Goal: Task Accomplishment & Management: Use online tool/utility

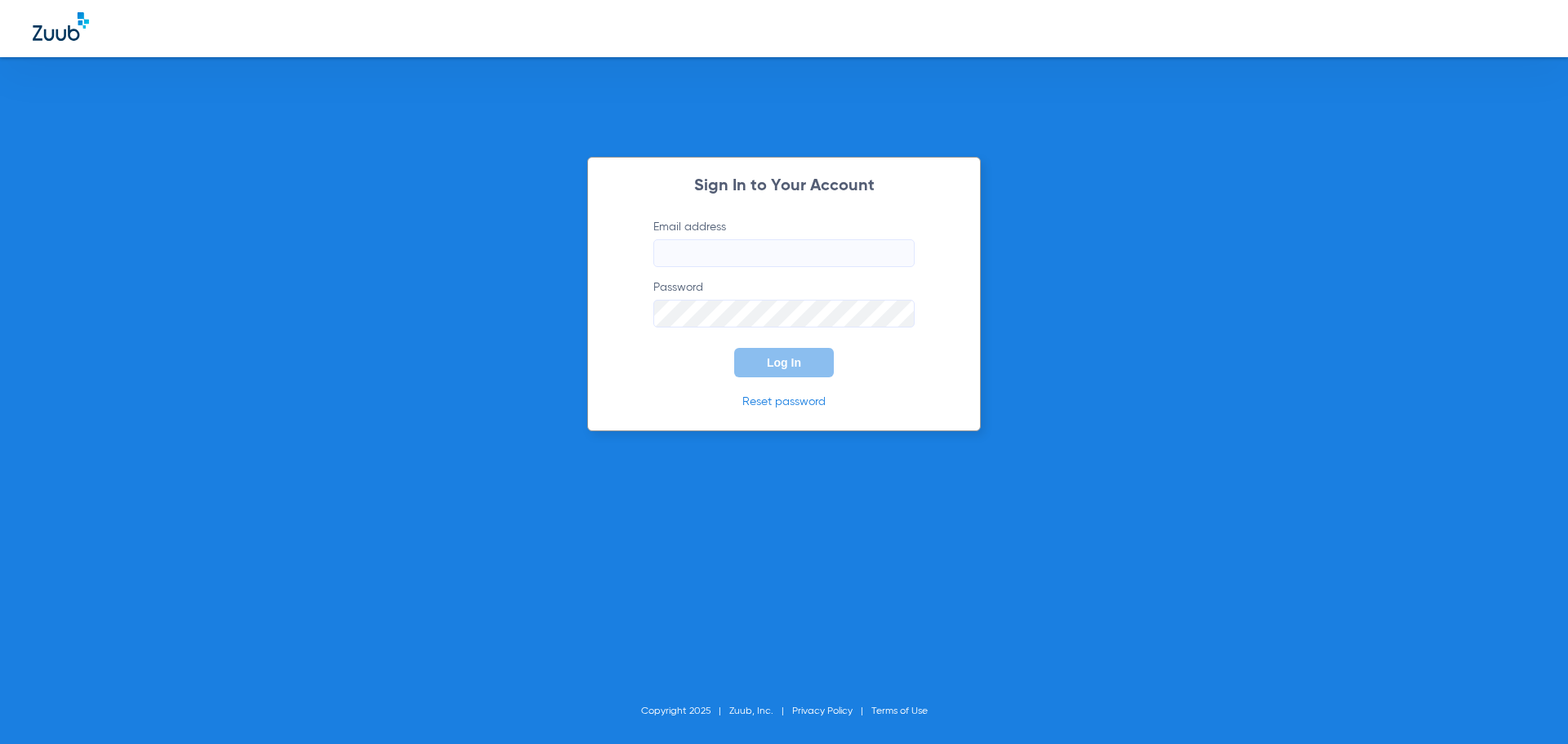
click at [742, 252] on input "Email address" at bounding box center [784, 253] width 261 height 28
click at [761, 257] on input "shaylataylor50" at bounding box center [784, 253] width 261 height 28
type input "[EMAIL_ADDRESS][DOMAIN_NAME]"
click at [782, 358] on span "Log In" at bounding box center [784, 363] width 35 height 14
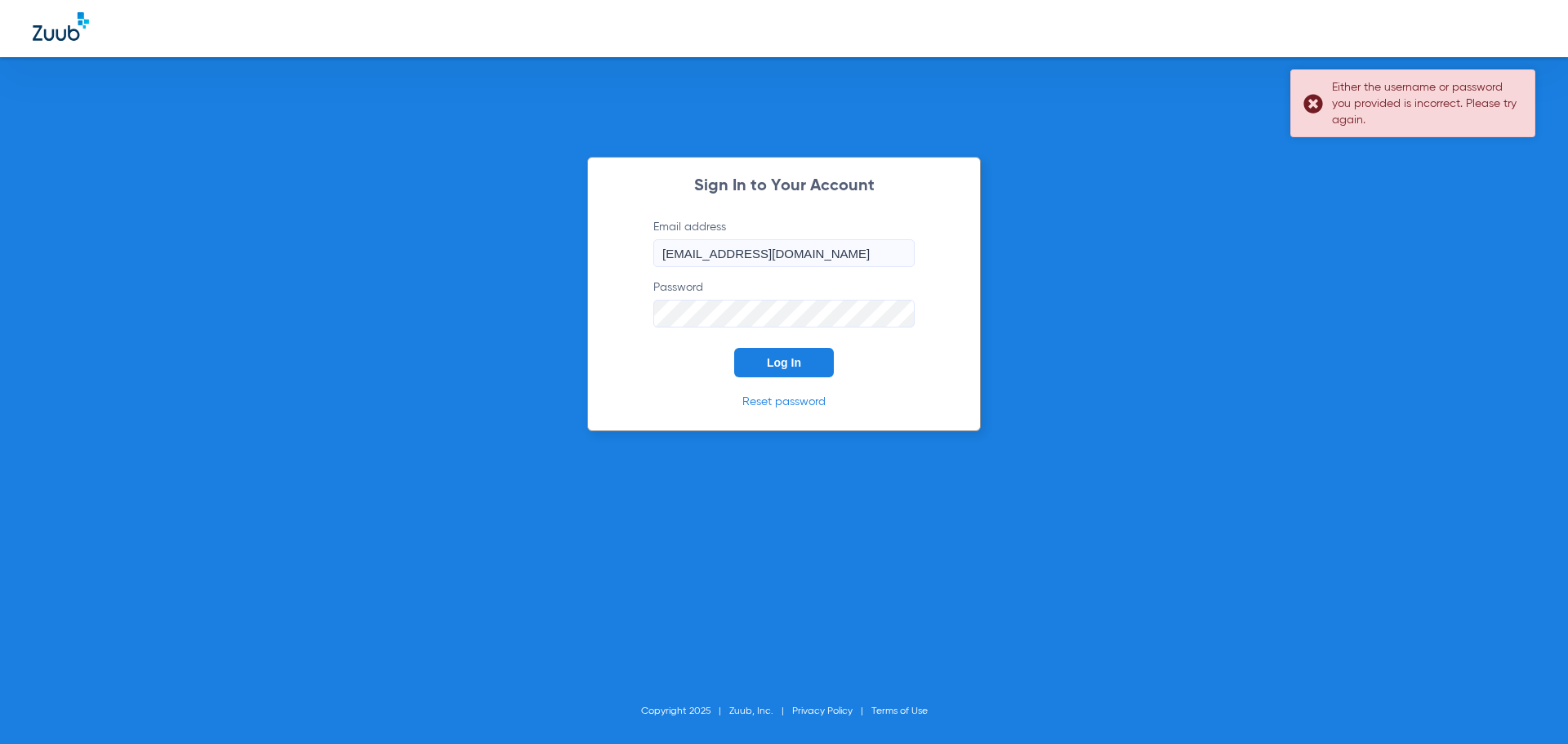
click at [1385, 120] on div "Either the username or password you provided is incorrect. Please try again." at bounding box center [1427, 103] width 189 height 49
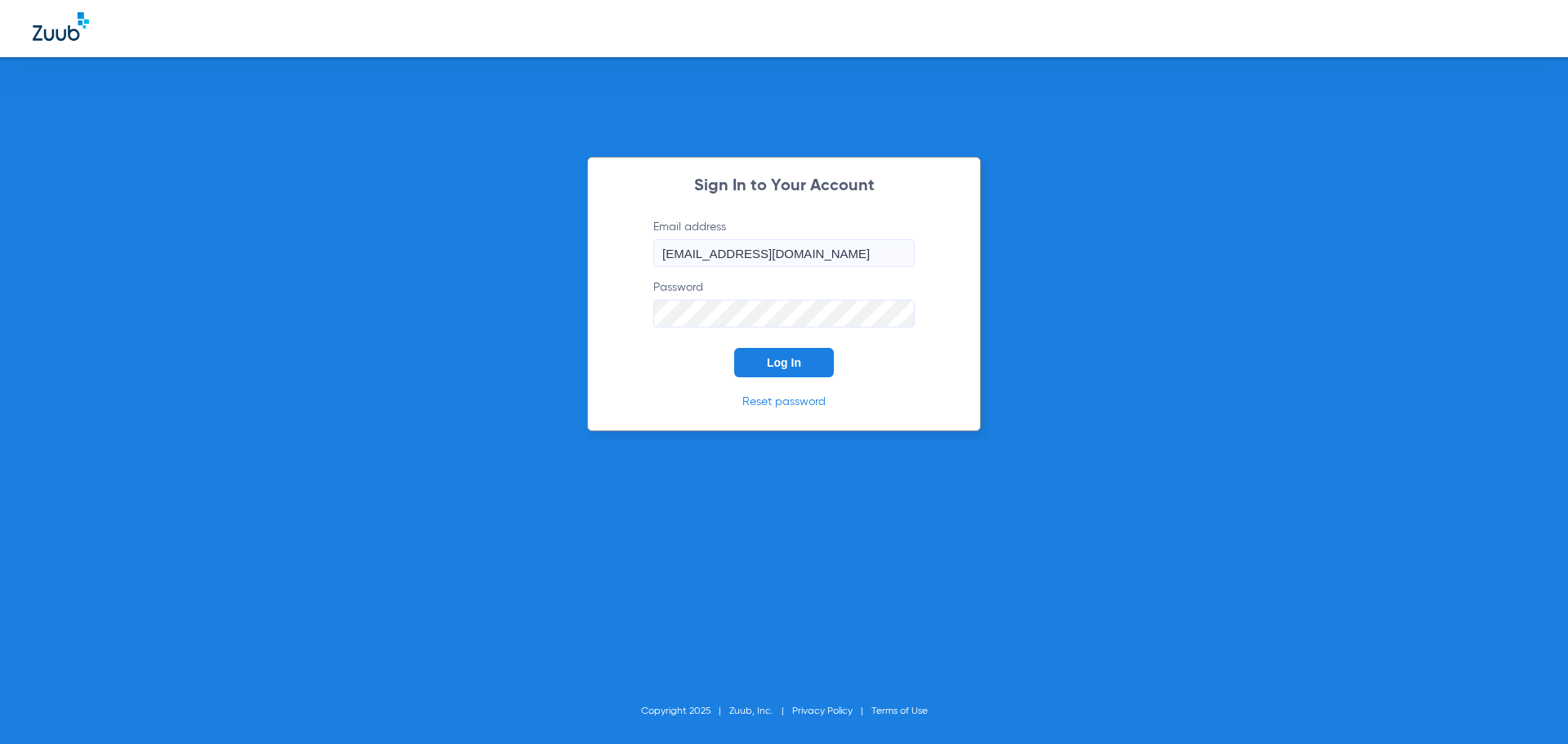
click at [734, 348] on button "Log In" at bounding box center [784, 363] width 99 height 29
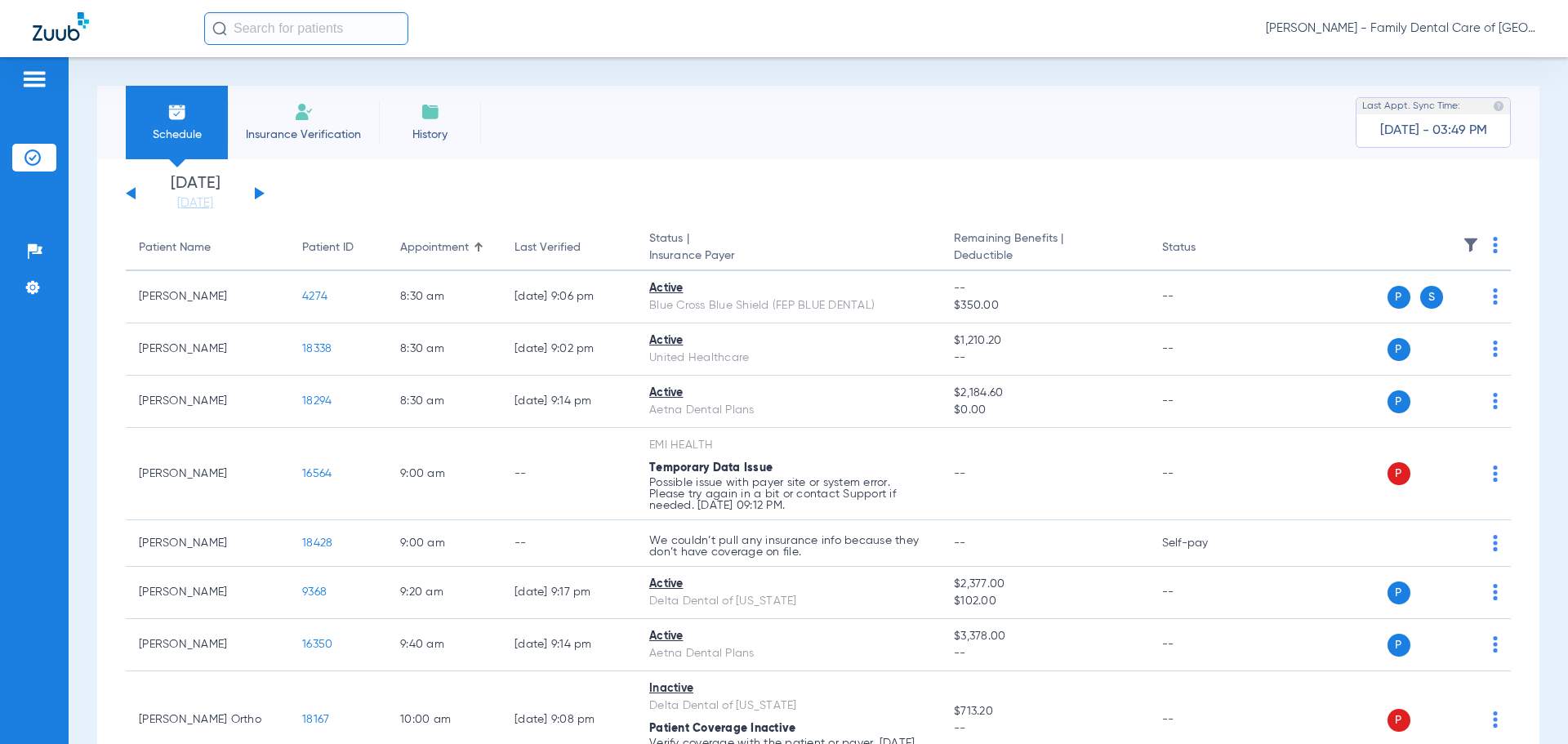
click at [259, 194] on button at bounding box center [260, 193] width 10 height 13
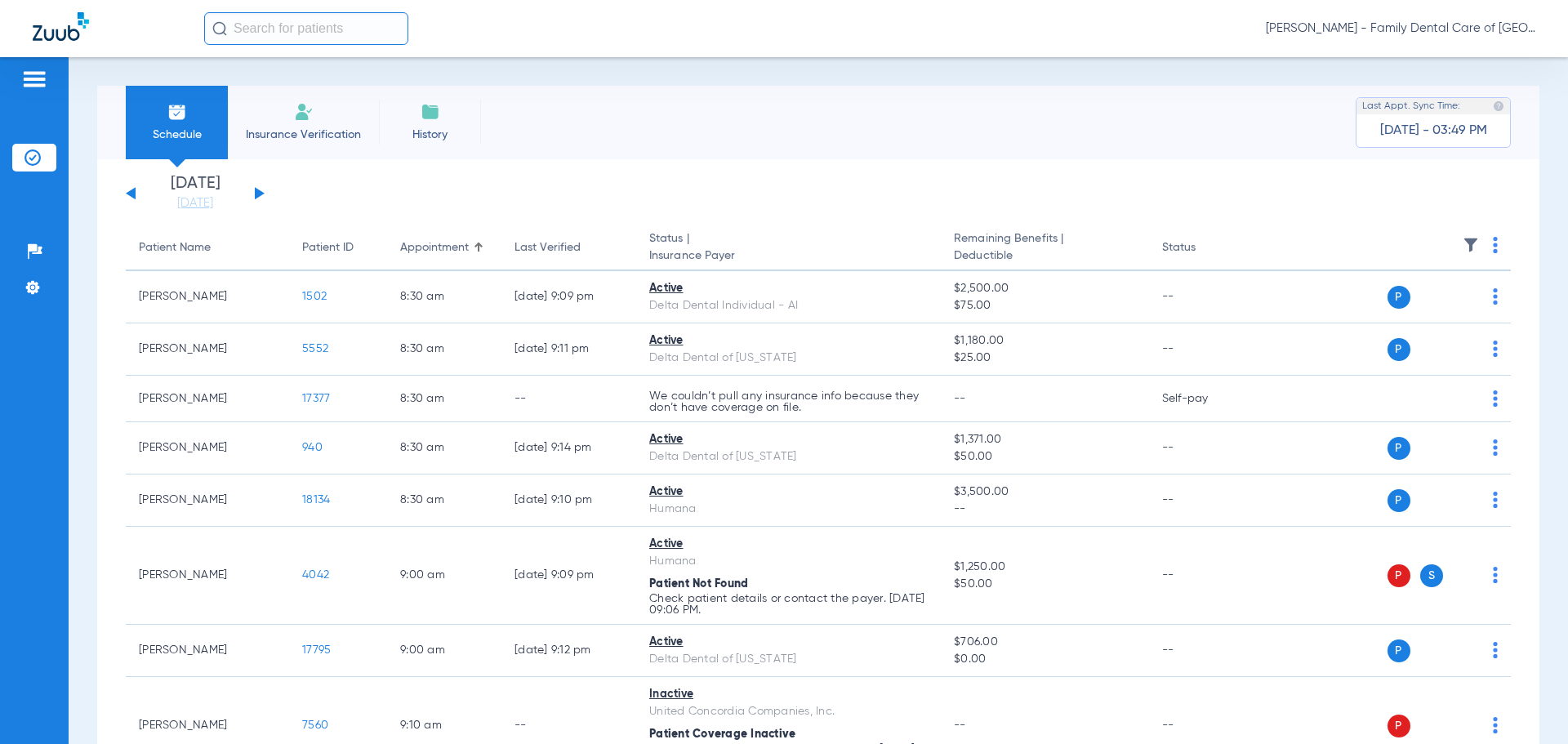
click at [261, 191] on div "[DATE] [DATE] [DATE] [DATE] [DATE] [DATE] [DATE] [DATE] [DATE] [DATE] [DATE] [D…" at bounding box center [195, 193] width 139 height 36
click at [259, 191] on button at bounding box center [260, 193] width 10 height 13
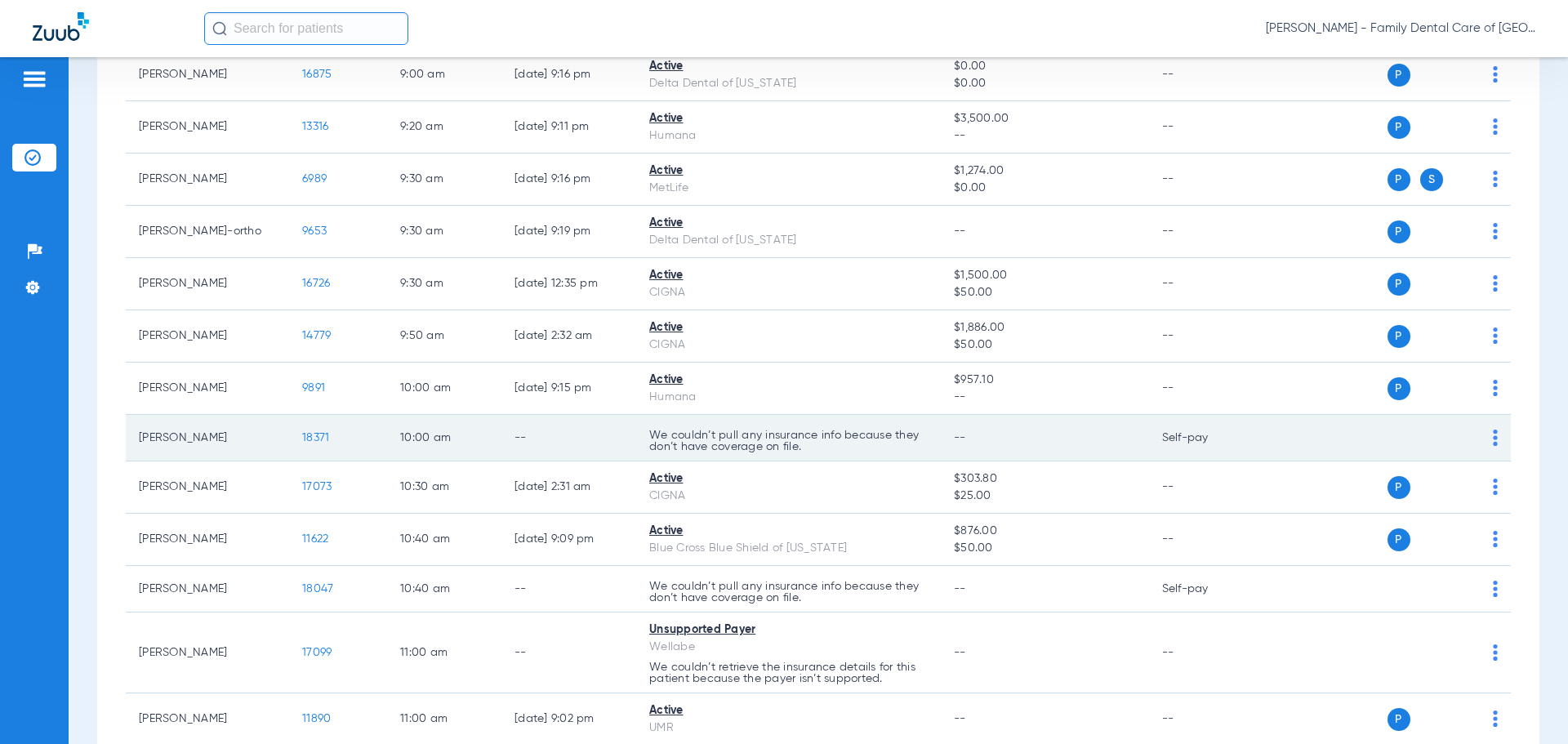
scroll to position [492, 0]
